Goal: Communication & Community: Participate in discussion

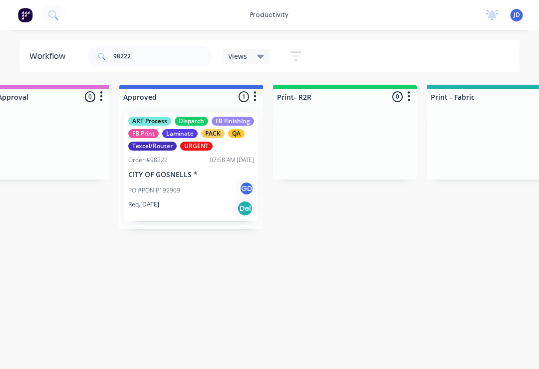
scroll to position [0, 978]
click at [191, 187] on div "PO #PON P192909 GD" at bounding box center [191, 190] width 126 height 19
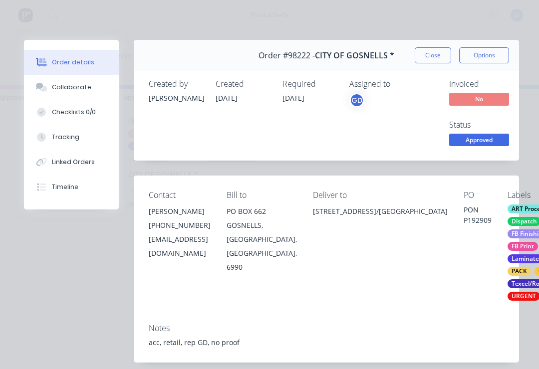
click at [82, 91] on div "Collaborate" at bounding box center [71, 87] width 39 height 9
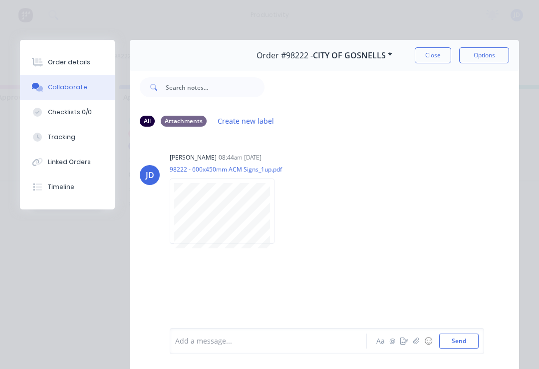
click at [417, 345] on icon "button" at bounding box center [416, 341] width 6 height 7
click at [460, 343] on button "Send" at bounding box center [458, 341] width 39 height 15
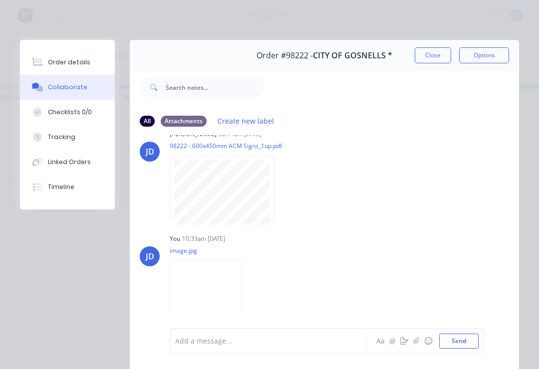
scroll to position [23, 0]
click at [435, 57] on button "Close" at bounding box center [433, 55] width 36 height 16
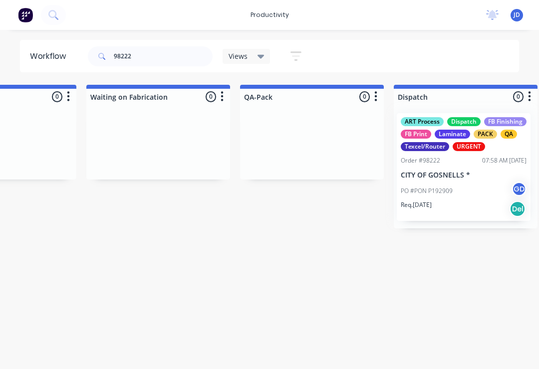
scroll to position [0, 2407]
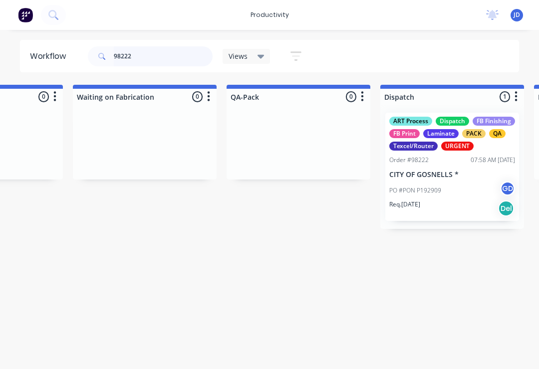
click at [146, 58] on input "98222" at bounding box center [163, 56] width 99 height 20
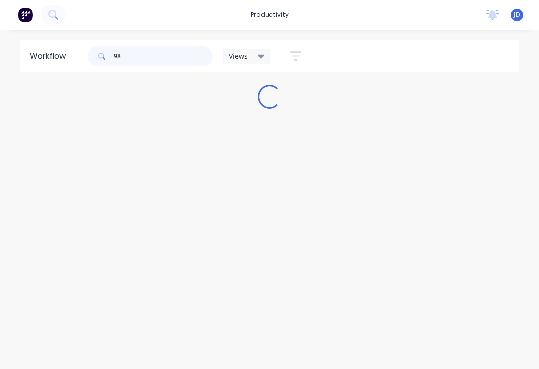
scroll to position [0, 0]
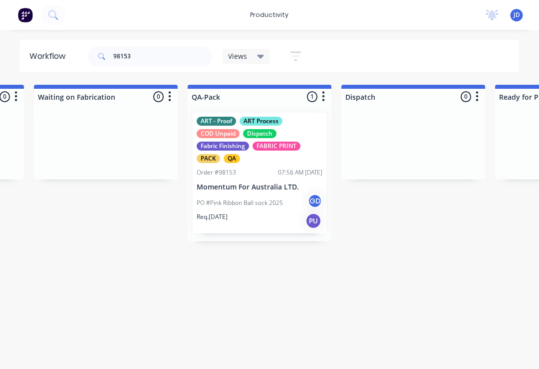
scroll to position [0, 2446]
click at [256, 200] on p "PO #Pink Ribbon Ball sock 2025" at bounding box center [240, 203] width 86 height 9
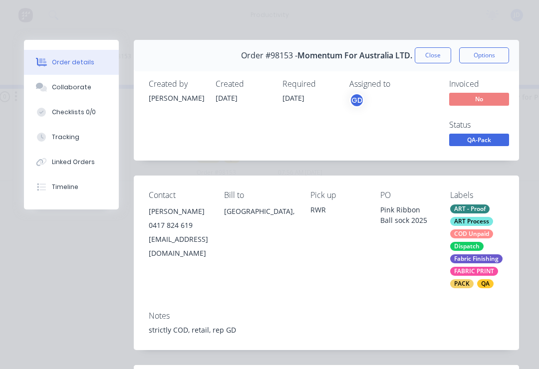
click at [79, 87] on div "Collaborate" at bounding box center [71, 87] width 39 height 9
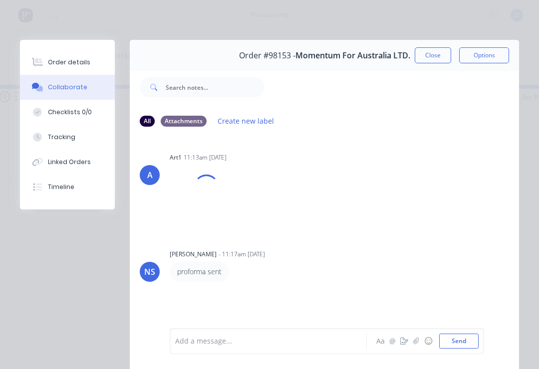
click at [417, 340] on icon "button" at bounding box center [415, 341] width 5 height 6
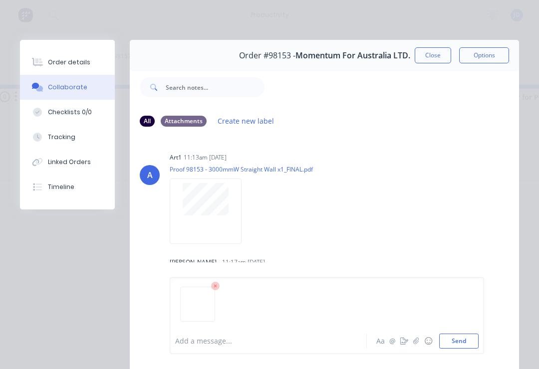
click at [476, 337] on button "Send" at bounding box center [458, 341] width 39 height 15
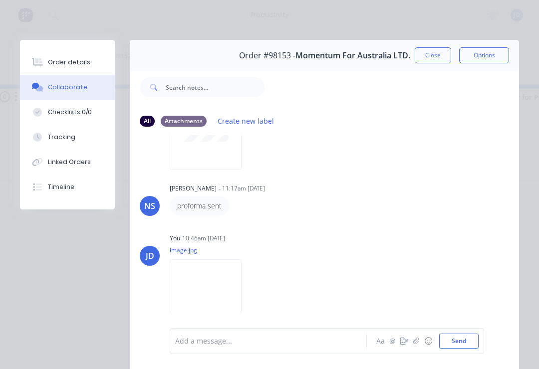
scroll to position [73, 0]
click at [434, 55] on button "Close" at bounding box center [433, 55] width 36 height 16
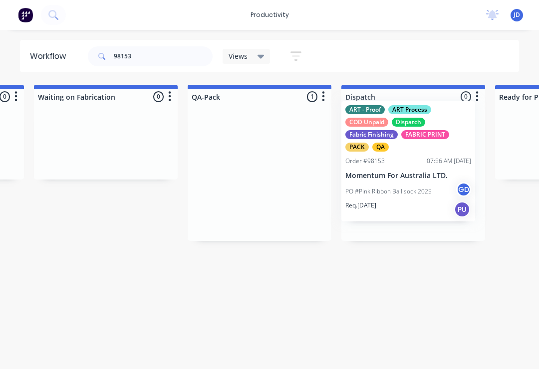
scroll to position [0, 2446]
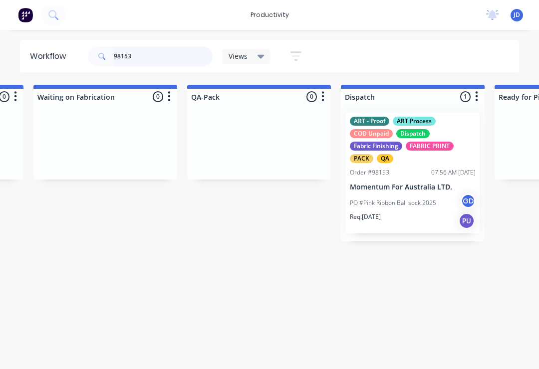
click at [148, 62] on input "98153" at bounding box center [163, 56] width 99 height 20
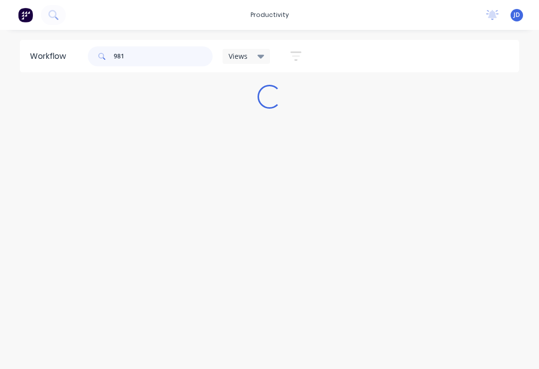
scroll to position [0, 0]
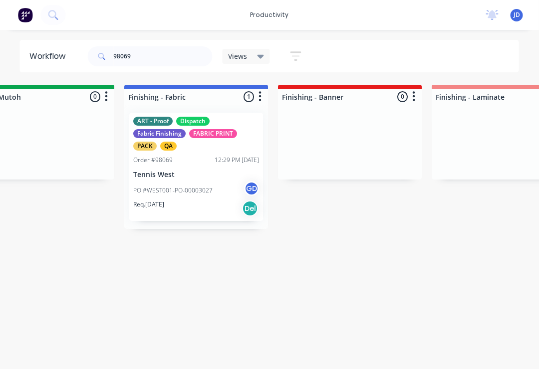
click at [207, 192] on p "PO #WEST001-PO-00003027" at bounding box center [173, 190] width 79 height 9
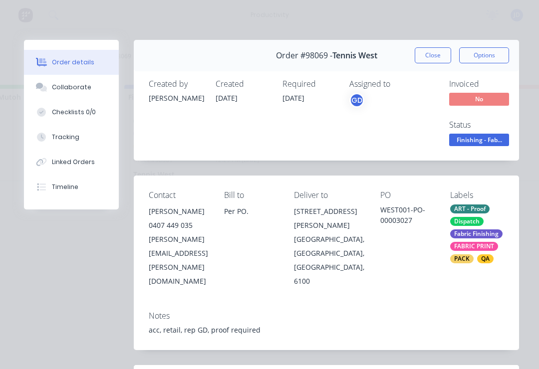
click at [83, 92] on button "Collaborate" at bounding box center [71, 87] width 95 height 25
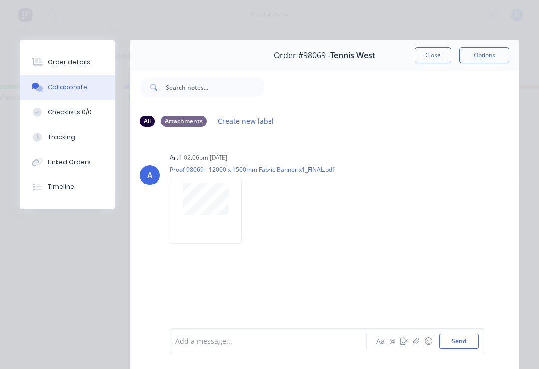
click at [416, 343] on icon "button" at bounding box center [415, 341] width 5 height 6
click at [460, 338] on button "Send" at bounding box center [458, 341] width 39 height 15
click at [423, 345] on button "☺" at bounding box center [428, 341] width 12 height 12
click at [417, 341] on icon "button" at bounding box center [416, 341] width 6 height 7
click at [469, 341] on button "Send" at bounding box center [458, 341] width 39 height 15
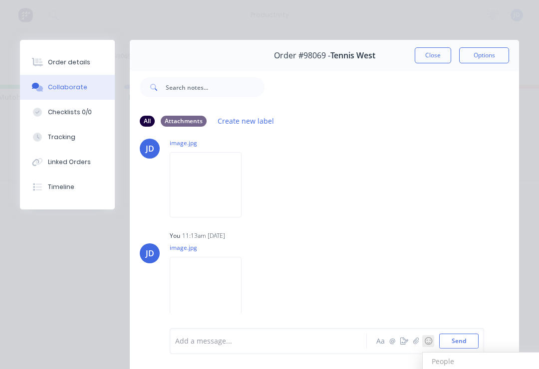
scroll to position [132, 0]
click at [434, 53] on button "Close" at bounding box center [433, 55] width 36 height 16
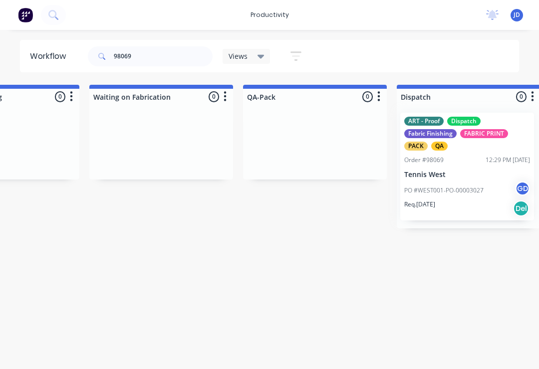
scroll to position [0, 2392]
click at [150, 64] on input "98069" at bounding box center [163, 56] width 99 height 20
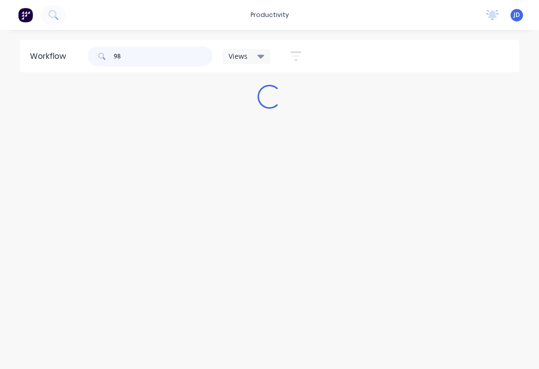
scroll to position [0, 0]
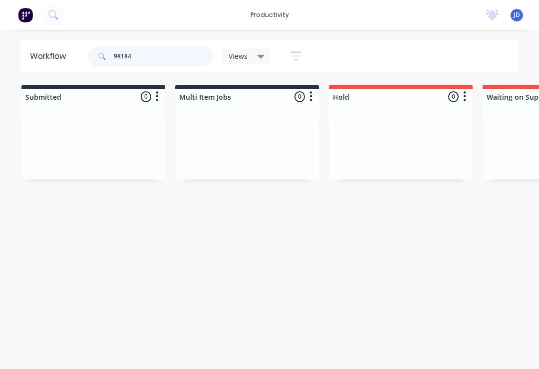
type input "98184"
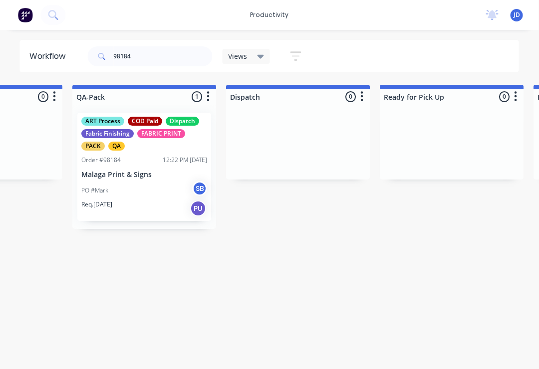
click at [152, 173] on p "Malaga Print & Signs" at bounding box center [145, 175] width 126 height 8
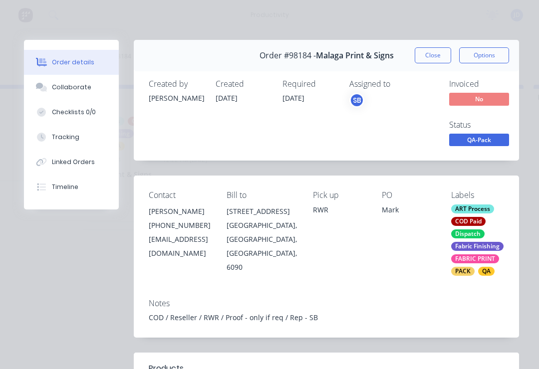
click at [74, 89] on div "Collaborate" at bounding box center [71, 87] width 39 height 9
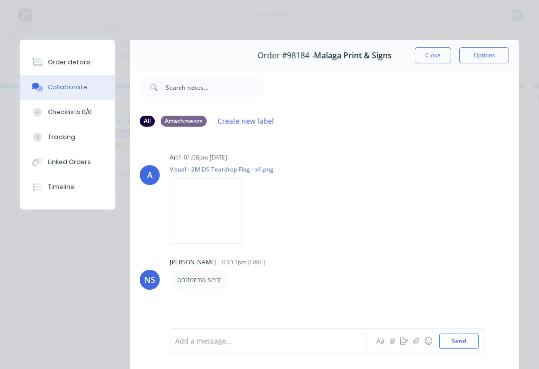
click at [415, 345] on icon "button" at bounding box center [416, 341] width 6 height 7
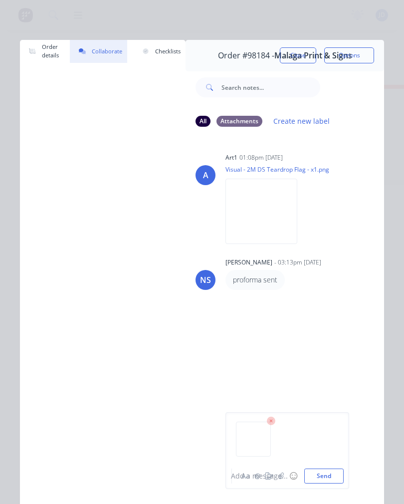
click at [325, 369] on div "Add a message..." at bounding box center [281, 476] width 100 height 10
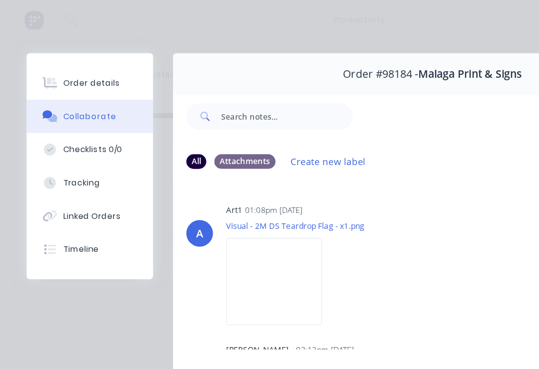
scroll to position [0, 2561]
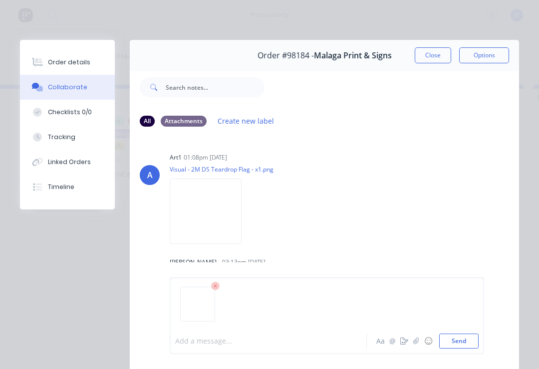
click at [330, 130] on div "All Attachments Create new label" at bounding box center [324, 120] width 389 height 27
click at [197, 291] on img at bounding box center [198, 291] width 26 height 0
click at [218, 287] on icon at bounding box center [215, 286] width 9 height 9
click at [417, 345] on icon "button" at bounding box center [416, 341] width 6 height 7
click at [461, 344] on button "Send" at bounding box center [458, 341] width 39 height 15
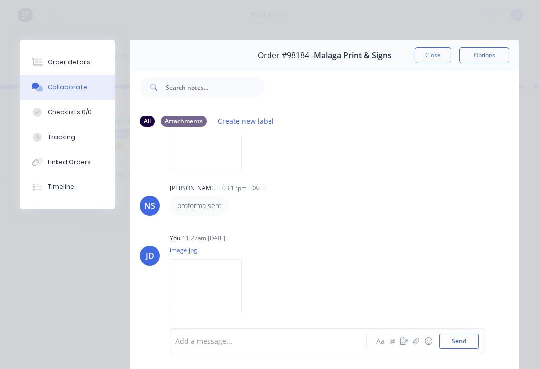
scroll to position [73, 0]
click at [419, 343] on icon "button" at bounding box center [416, 341] width 6 height 7
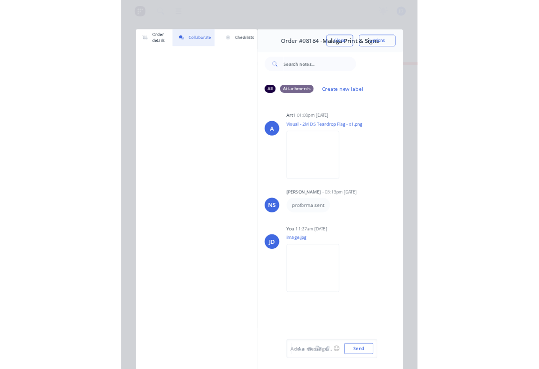
scroll to position [0, 2561]
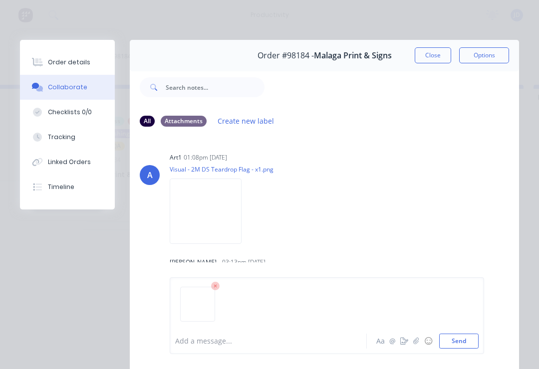
click at [462, 346] on button "Send" at bounding box center [458, 341] width 39 height 15
click at [437, 53] on button "Close" at bounding box center [433, 55] width 36 height 16
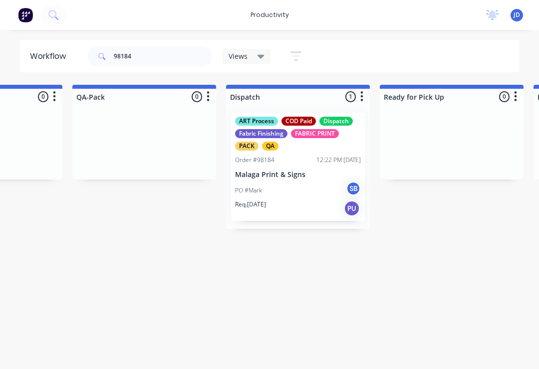
click at [297, 191] on div "PO #Mark SB" at bounding box center [298, 190] width 126 height 19
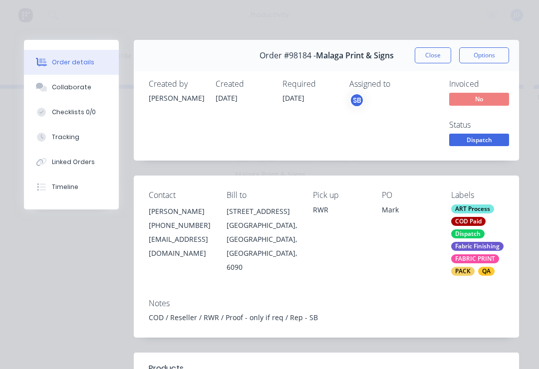
click at [76, 100] on button "Checklists 0/0" at bounding box center [71, 112] width 95 height 25
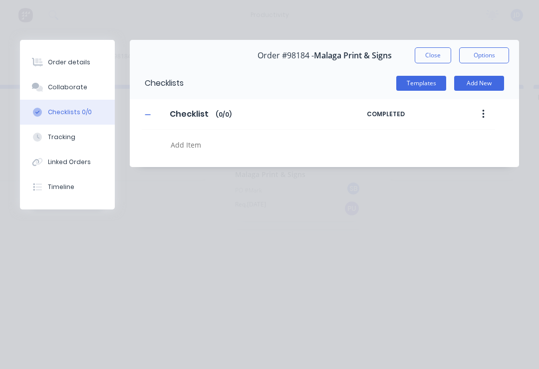
click at [72, 86] on div "Collaborate" at bounding box center [67, 87] width 39 height 9
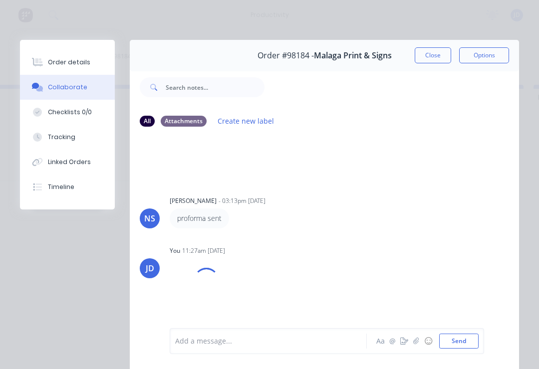
scroll to position [70, 0]
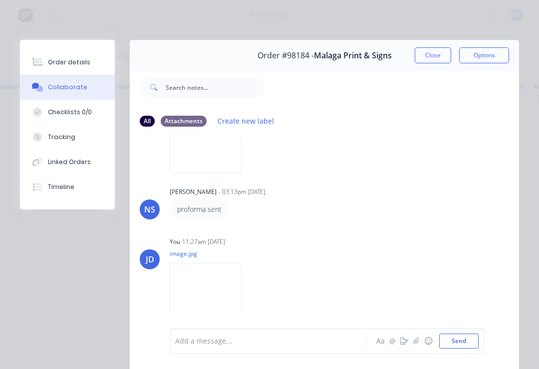
click at [218, 294] on img at bounding box center [206, 295] width 72 height 65
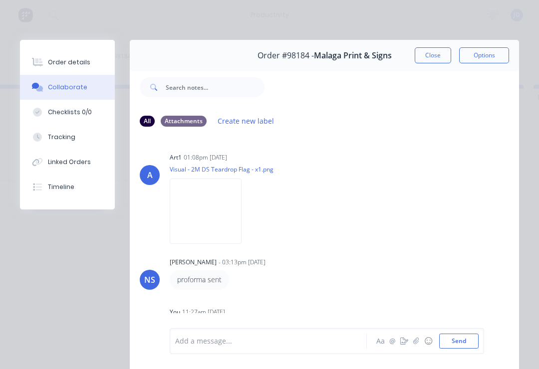
scroll to position [-1, 0]
click at [435, 52] on button "Close" at bounding box center [433, 55] width 36 height 16
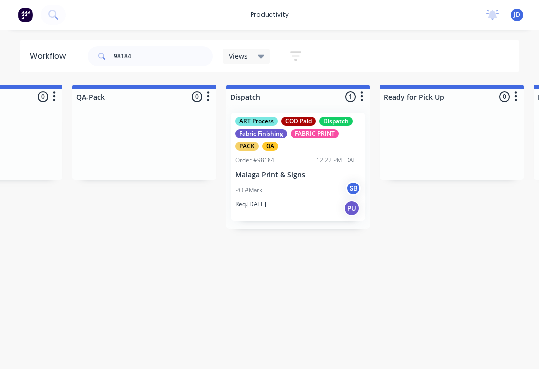
click at [290, 185] on div "PO #Mark SB" at bounding box center [298, 190] width 126 height 19
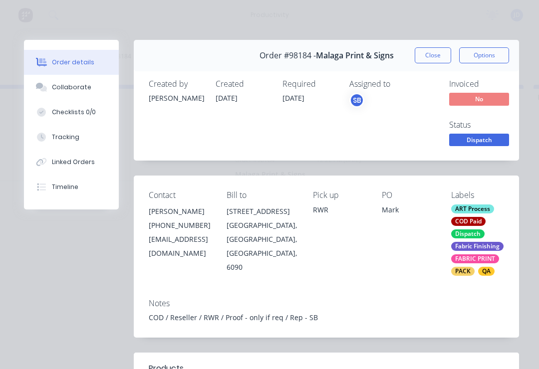
click at [75, 87] on div "Collaborate" at bounding box center [71, 87] width 39 height 9
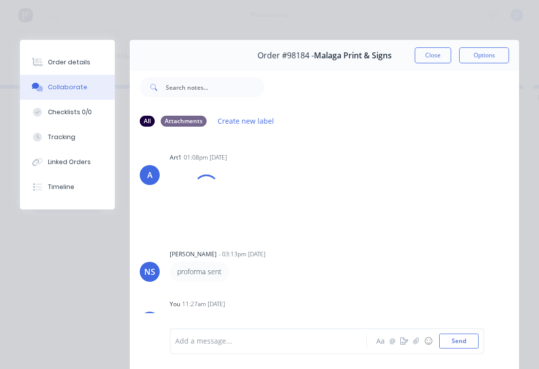
click at [66, 56] on button "Order details" at bounding box center [67, 62] width 95 height 25
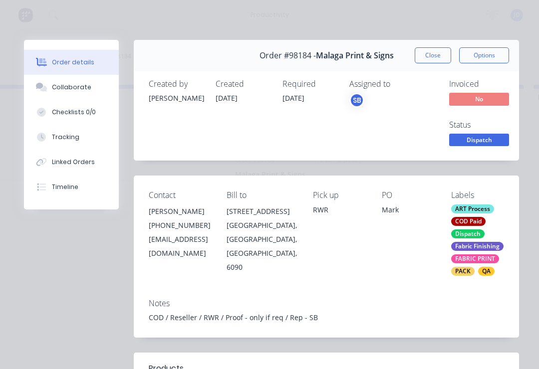
click at [80, 91] on div "Collaborate" at bounding box center [71, 87] width 39 height 9
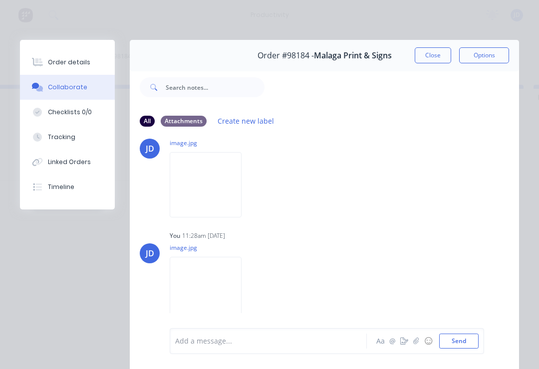
scroll to position [182, 0]
click at [274, 346] on div at bounding box center [271, 341] width 191 height 10
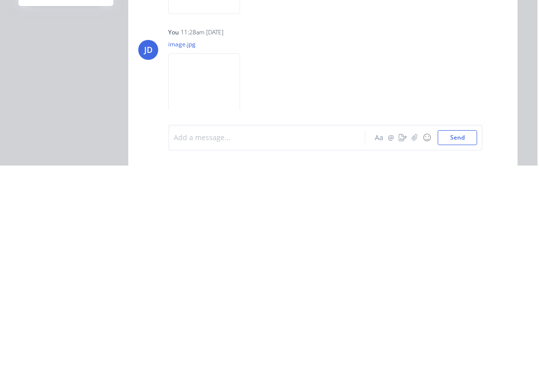
scroll to position [0, 2563]
click at [462, 334] on button "Send" at bounding box center [458, 341] width 39 height 15
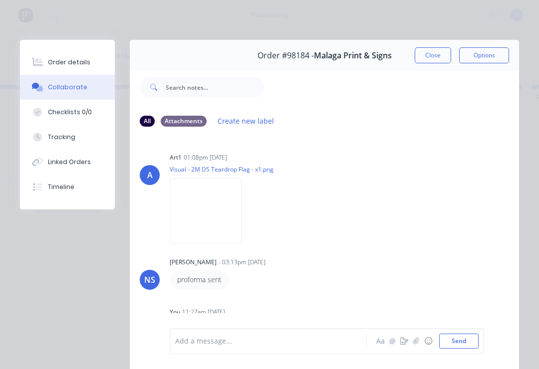
scroll to position [0, 0]
click at [436, 56] on button "Close" at bounding box center [433, 55] width 36 height 16
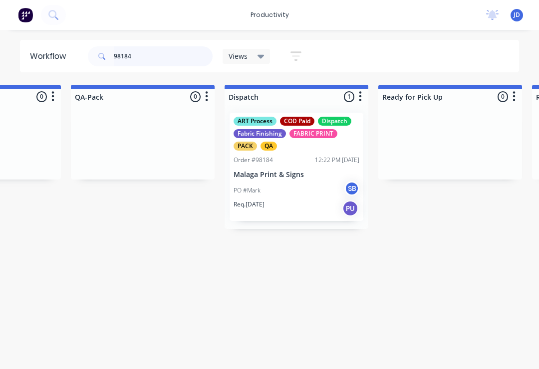
click at [154, 57] on input "98184" at bounding box center [163, 56] width 99 height 20
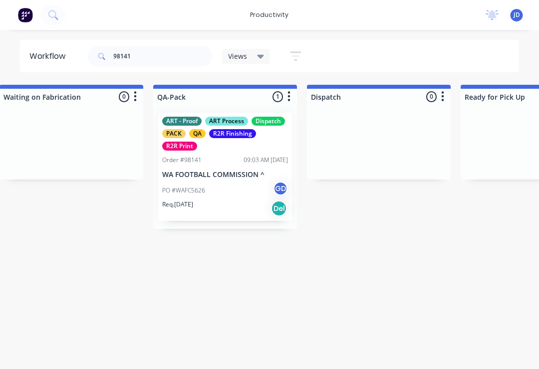
click at [228, 186] on div "PO #WAFC5626 GD" at bounding box center [226, 190] width 126 height 19
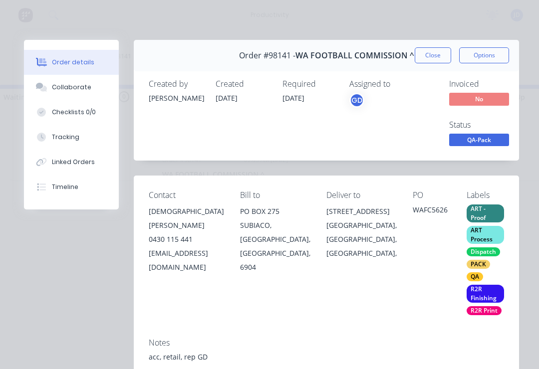
click at [80, 90] on div "Collaborate" at bounding box center [71, 87] width 39 height 9
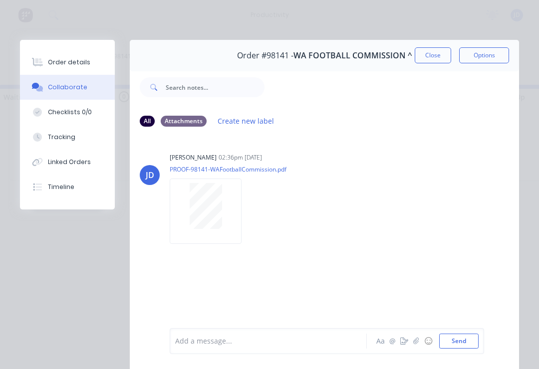
click at [420, 344] on button "button" at bounding box center [416, 341] width 12 height 12
click at [462, 344] on button "Send" at bounding box center [458, 341] width 39 height 15
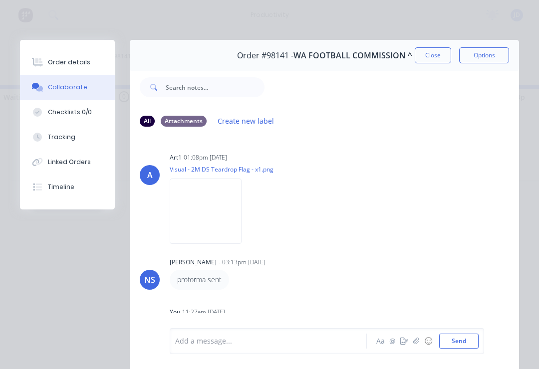
scroll to position [0, 0]
click at [436, 60] on button "Close" at bounding box center [433, 55] width 36 height 16
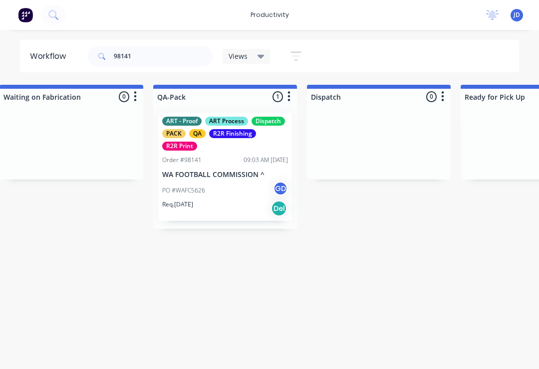
click at [234, 196] on div "PO #WAFC5626 GD" at bounding box center [225, 190] width 126 height 19
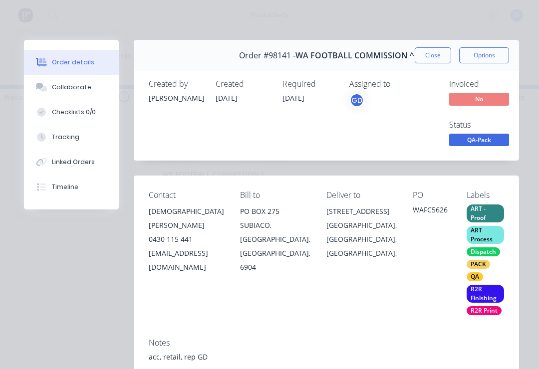
click at [74, 87] on div "Collaborate" at bounding box center [71, 87] width 39 height 9
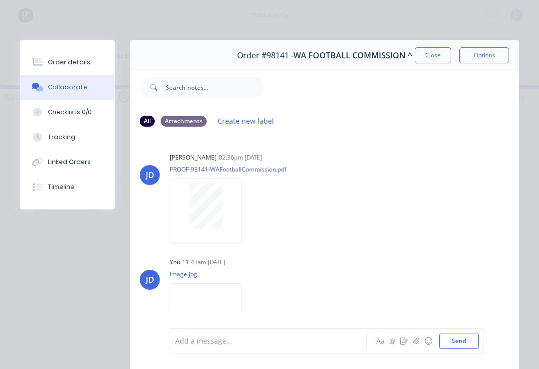
click at [431, 59] on button "Close" at bounding box center [433, 55] width 36 height 16
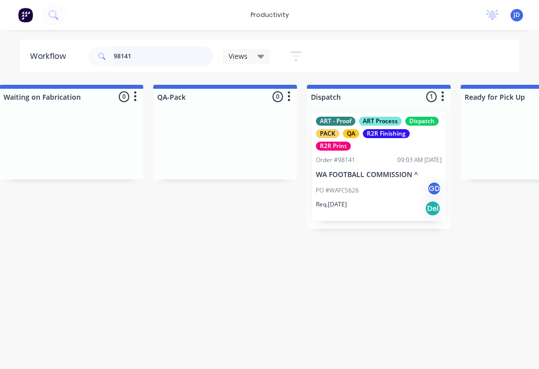
click at [152, 55] on input "98141" at bounding box center [163, 56] width 99 height 20
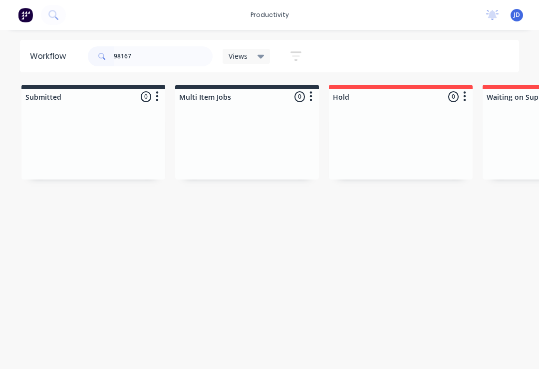
click at [176, 141] on div at bounding box center [247, 142] width 144 height 75
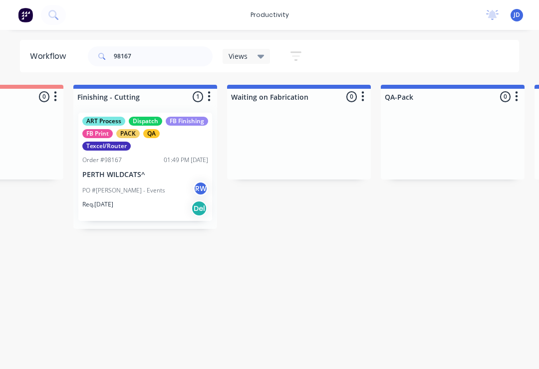
scroll to position [0, 2254]
click at [154, 187] on div "PO #[PERSON_NAME] - Events RW" at bounding box center [144, 190] width 126 height 19
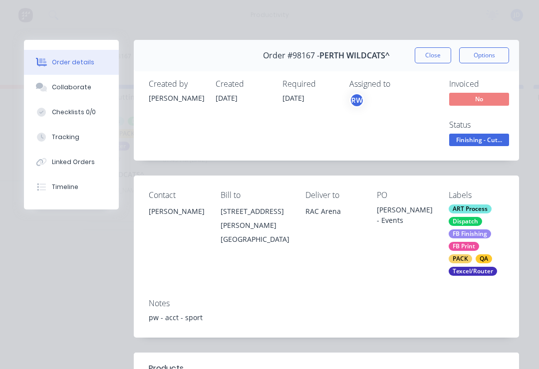
click at [70, 92] on button "Collaborate" at bounding box center [71, 87] width 95 height 25
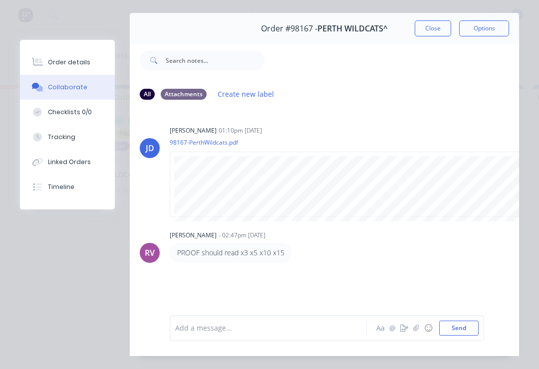
scroll to position [25, 0]
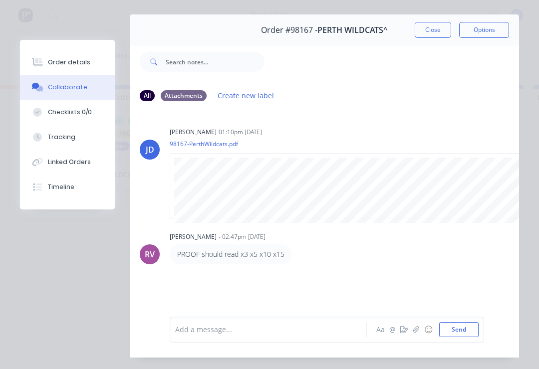
click at [417, 333] on icon "button" at bounding box center [415, 329] width 5 height 6
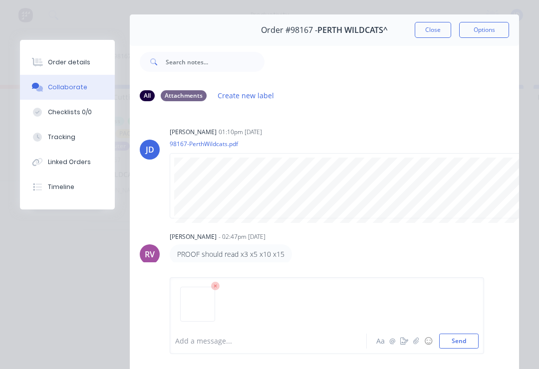
click at [456, 341] on button "Send" at bounding box center [458, 341] width 39 height 15
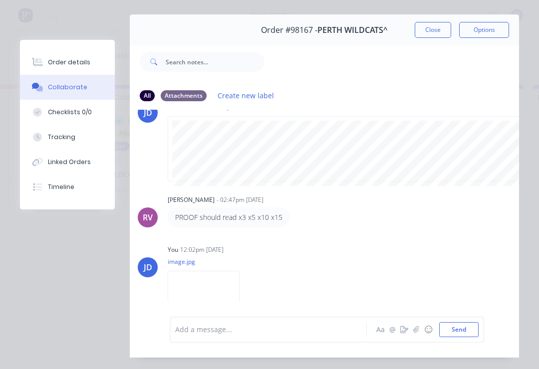
scroll to position [37, 2]
click at [418, 333] on icon "button" at bounding box center [416, 329] width 6 height 7
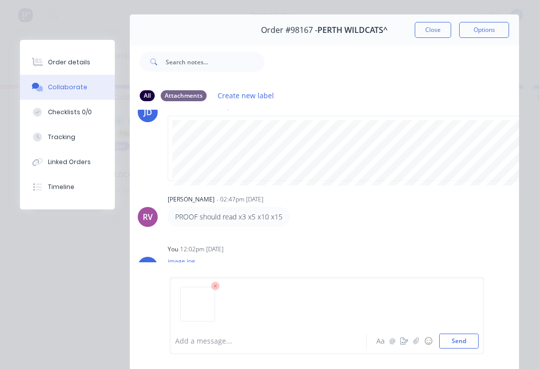
click at [453, 345] on button "Send" at bounding box center [458, 341] width 39 height 15
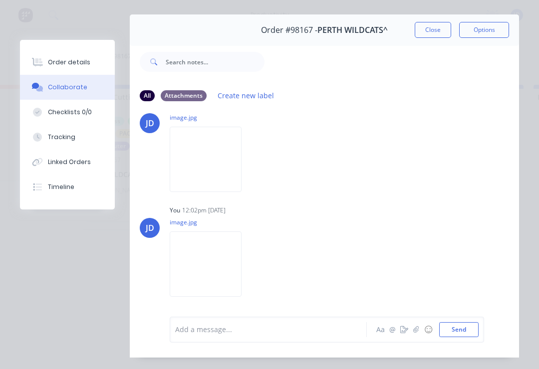
scroll to position [182, 0]
click at [415, 333] on icon "button" at bounding box center [416, 329] width 6 height 7
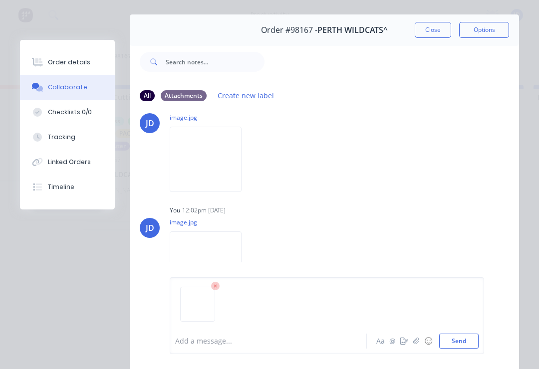
click at [462, 340] on button "Send" at bounding box center [458, 341] width 39 height 15
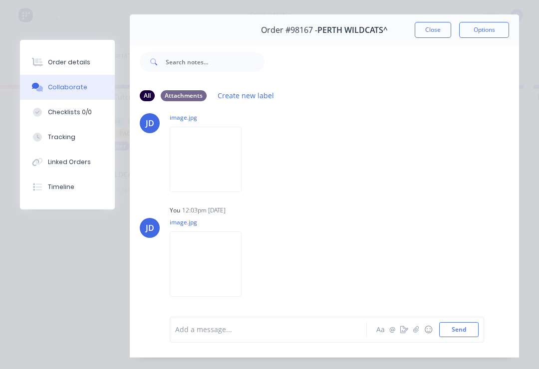
scroll to position [290, 0]
click at [434, 35] on button "Close" at bounding box center [433, 30] width 36 height 16
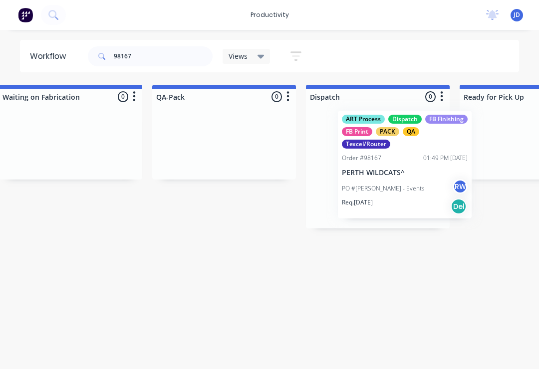
scroll to position [0, 2483]
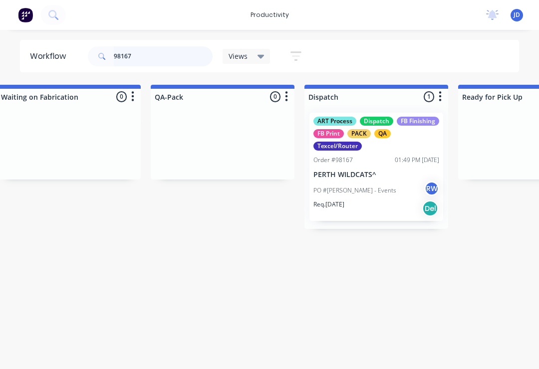
click at [147, 57] on input "98167" at bounding box center [163, 56] width 99 height 20
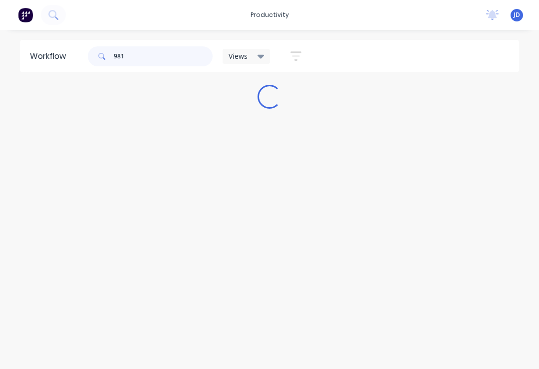
scroll to position [0, 0]
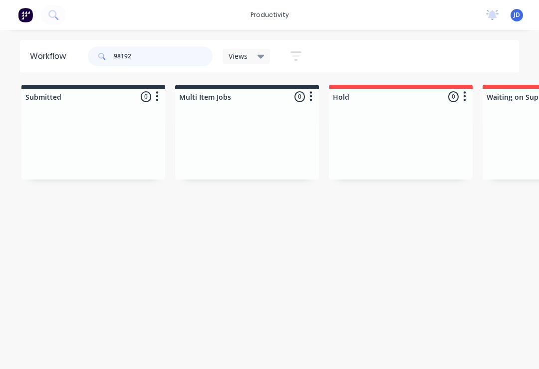
type input "98192"
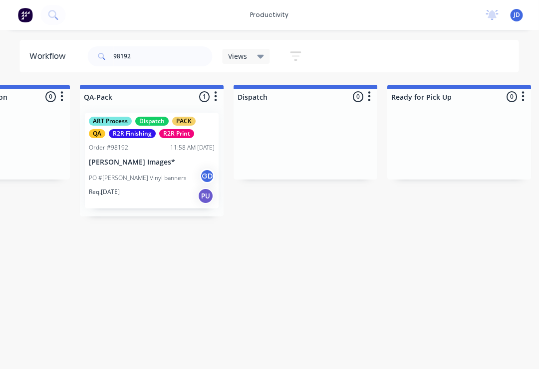
scroll to position [0, 2554]
click at [160, 179] on div "PO #[PERSON_NAME] Vinyl banners GD" at bounding box center [152, 178] width 126 height 19
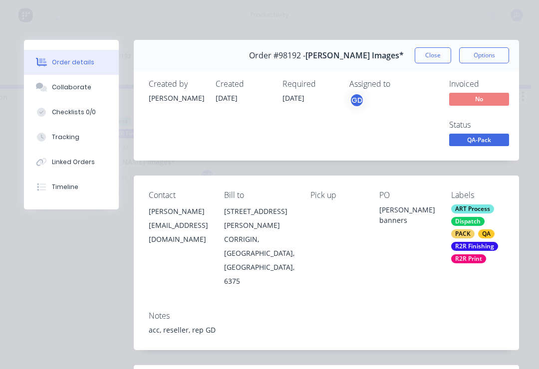
click at [77, 94] on button "Collaborate" at bounding box center [71, 87] width 95 height 25
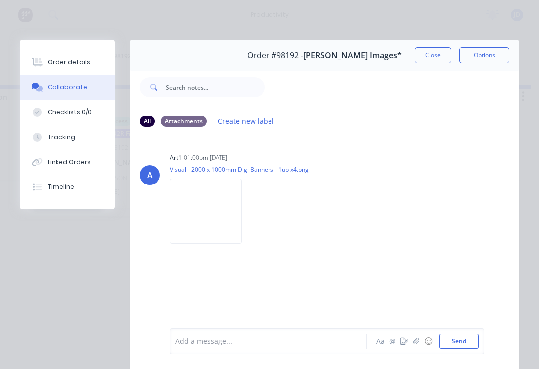
click at [416, 344] on icon "button" at bounding box center [416, 341] width 6 height 7
click at [472, 336] on button "Send" at bounding box center [458, 341] width 39 height 15
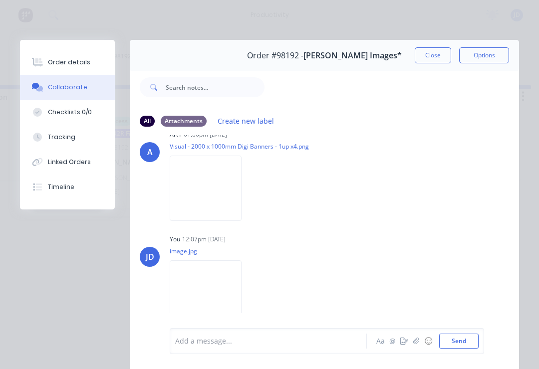
scroll to position [23, 0]
click at [434, 52] on button "Close" at bounding box center [433, 55] width 36 height 16
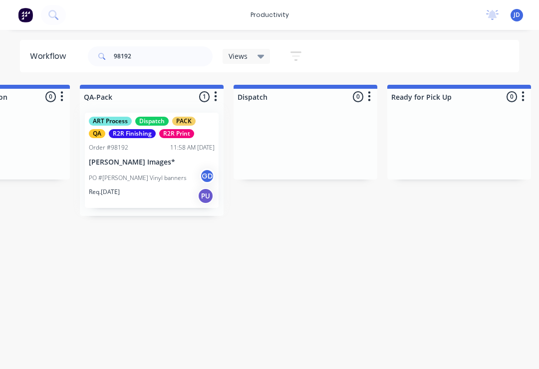
scroll to position [0, 2553]
